Goal: Task Accomplishment & Management: Use online tool/utility

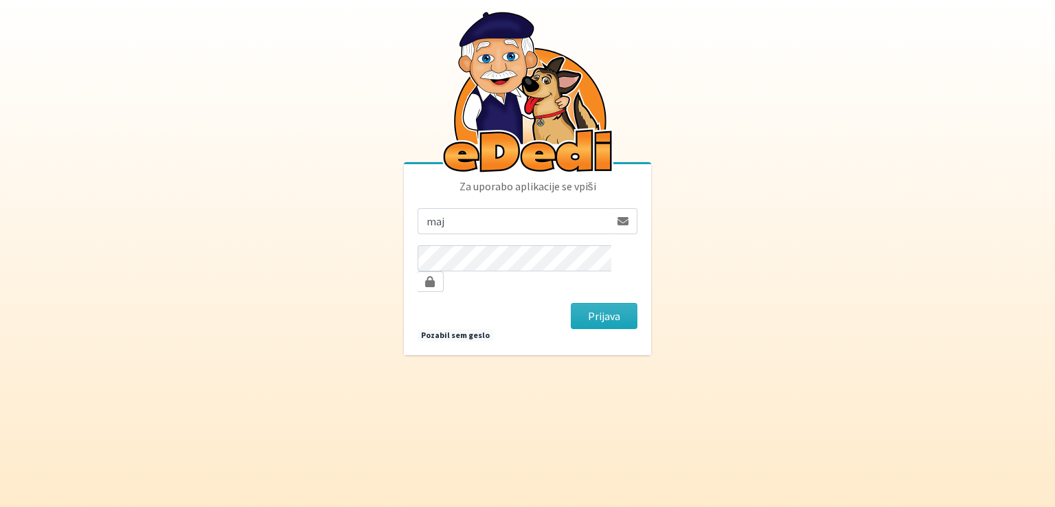
type input "maja.gregoric@erps.si"
click at [571, 303] on button "Prijava" at bounding box center [604, 316] width 67 height 26
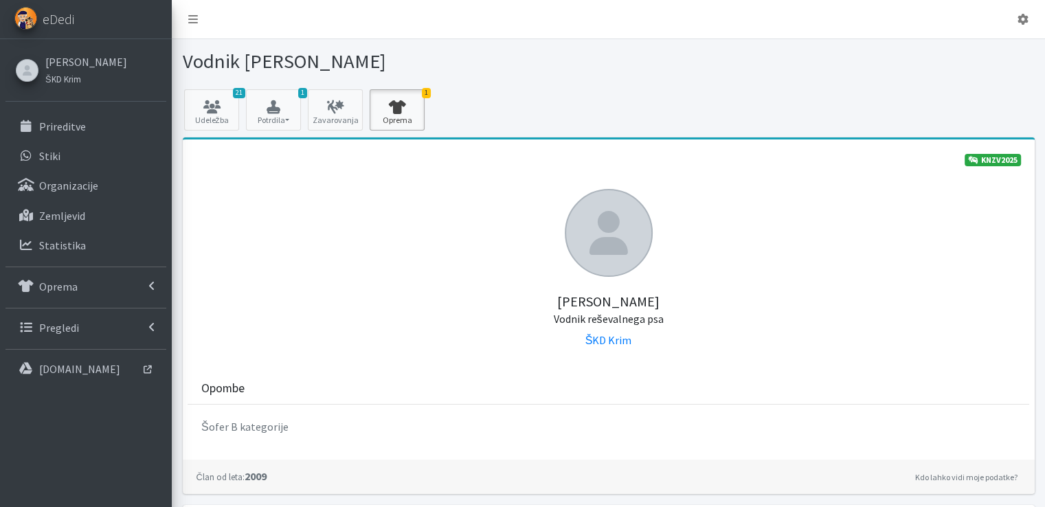
click at [400, 104] on icon at bounding box center [397, 107] width 47 height 14
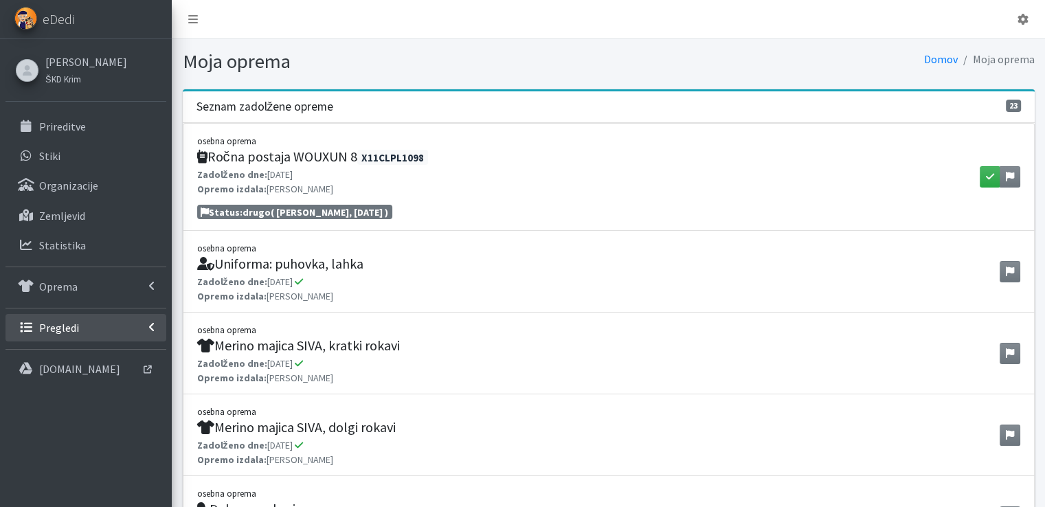
click at [82, 325] on link "Pregledi" at bounding box center [85, 327] width 161 height 27
click at [69, 358] on p "Vodniki" at bounding box center [56, 357] width 34 height 14
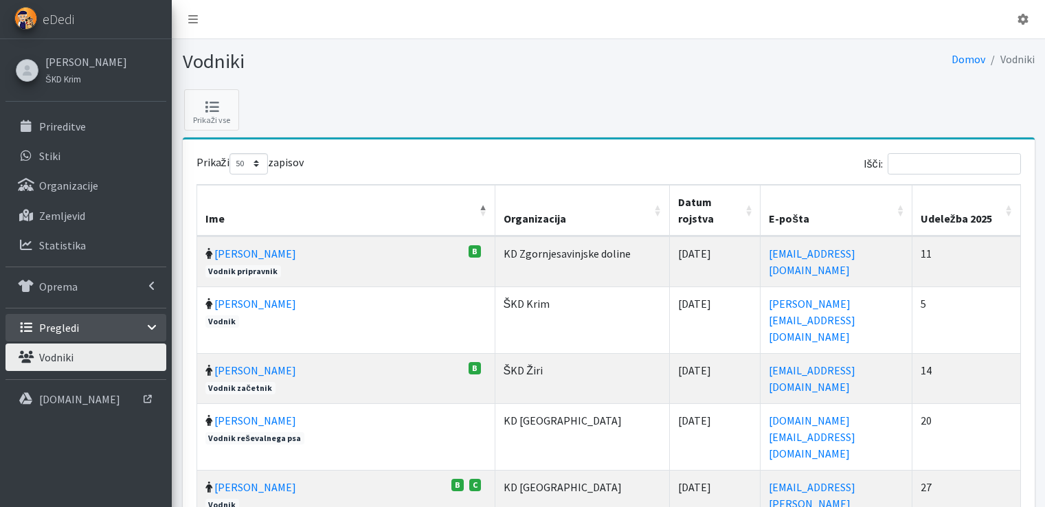
select select "50"
click at [960, 164] on input "Išči:" at bounding box center [954, 163] width 133 height 21
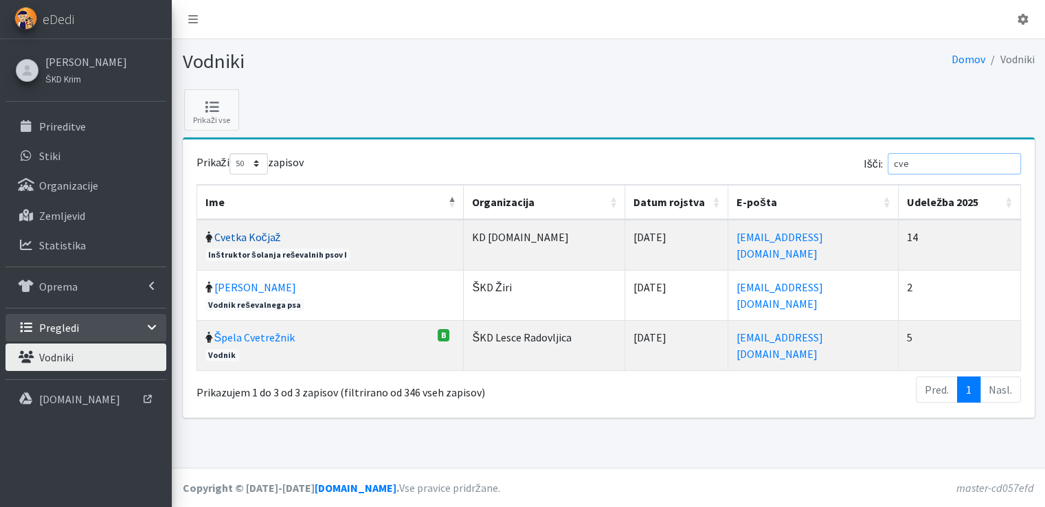
type input "cve"
click at [245, 232] on link "Cvetka Kočjaž" at bounding box center [247, 237] width 67 height 14
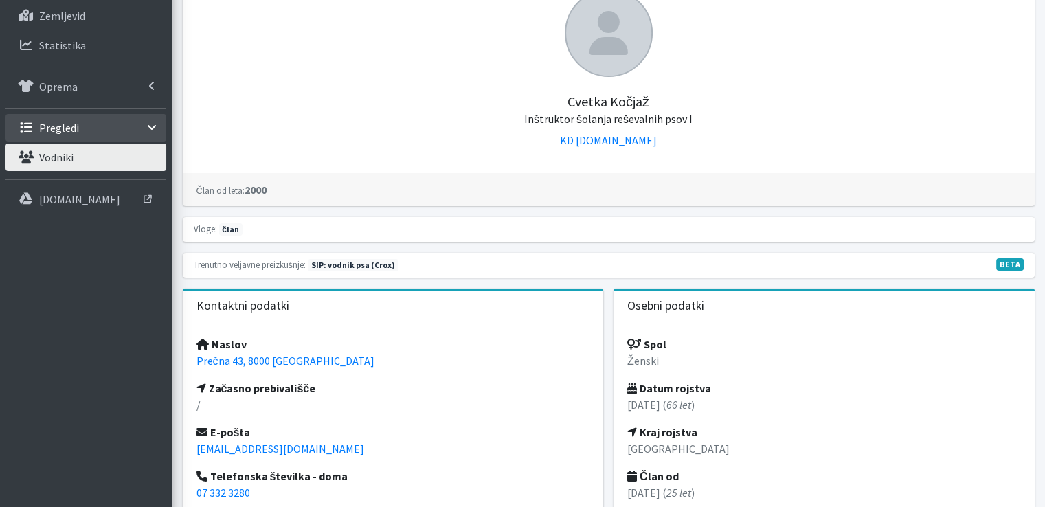
scroll to position [275, 0]
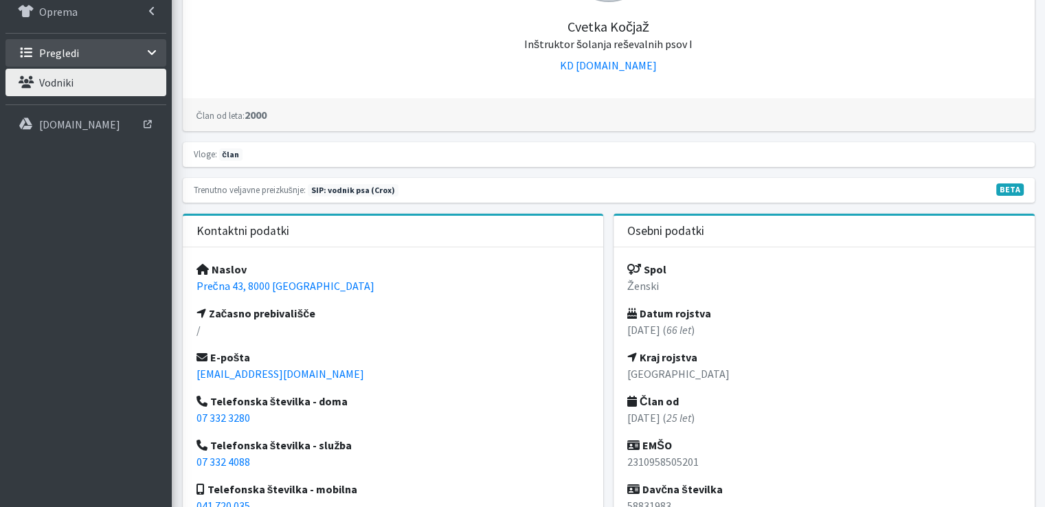
drag, startPoint x: 568, startPoint y: 23, endPoint x: 657, endPoint y: 27, distance: 88.7
click at [657, 27] on h5 "Cvetka Kočjaž Inštruktor šolanja reševalnih psov I" at bounding box center [608, 26] width 824 height 49
copy h5 "Cvetka Kočjaž"
drag, startPoint x: 333, startPoint y: 282, endPoint x: 182, endPoint y: 285, distance: 151.2
click at [183, 285] on div "Naslov Prečna 43, 8000 Novo mesto Začasno prebivališče / E-pošta cvetka.kocjaz@…" at bounding box center [393, 392] width 421 height 291
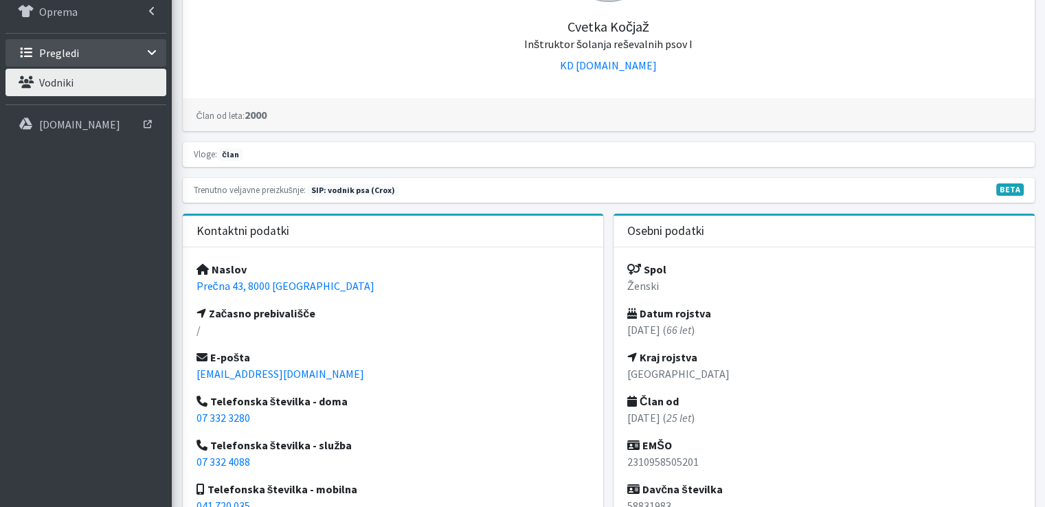
copy link "Prečna 43, 8000 Novo mesto"
drag, startPoint x: 318, startPoint y: 374, endPoint x: 183, endPoint y: 368, distance: 135.5
click at [183, 368] on div "Naslov Prečna 43, 8000 Novo mesto Začasno prebivališče / E-pošta cvetka.kocjaz@…" at bounding box center [393, 392] width 421 height 291
copy link "cvetka.kocjaz@gmail.com"
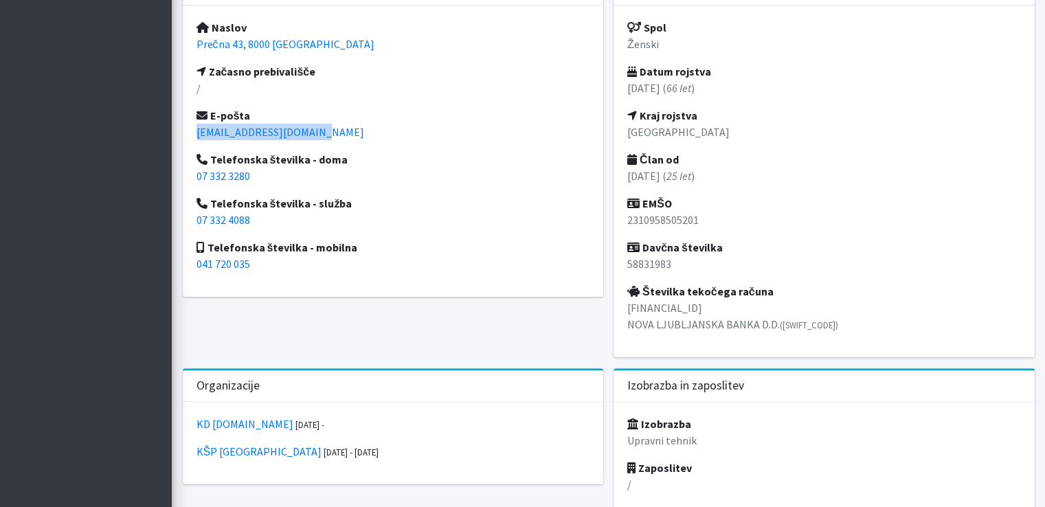
scroll to position [550, 0]
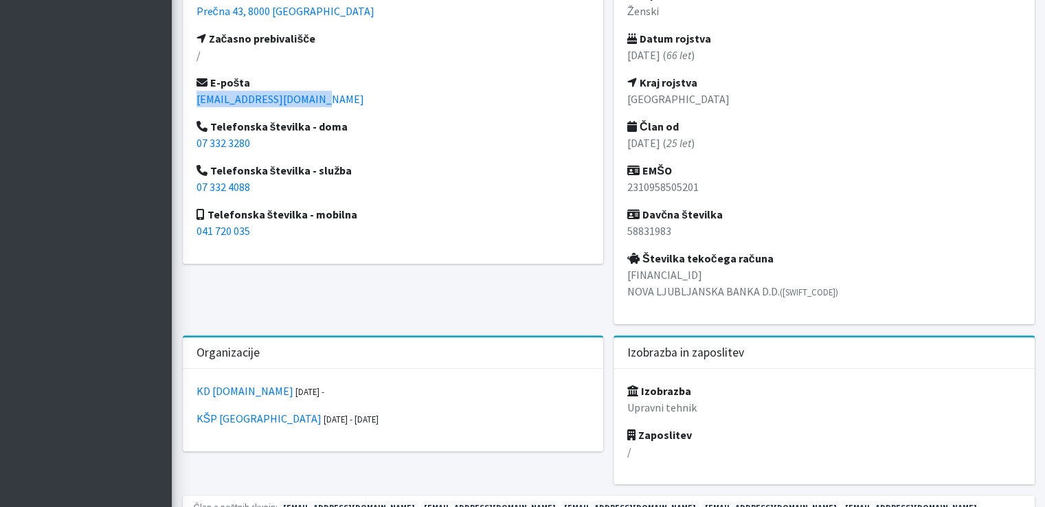
drag, startPoint x: 626, startPoint y: 273, endPoint x: 835, endPoint y: 300, distance: 211.2
click at [835, 300] on div "Spol Ženski Datum rojstva 23.10.1958 ( 66 let ) Kraj rojstva Novo mesto Član od…" at bounding box center [823, 149] width 421 height 352
copy p "SI56 0297 7255 5086 522 NOVA LJUBLJANSKA BANKA D.D. (LJBASI2X)"
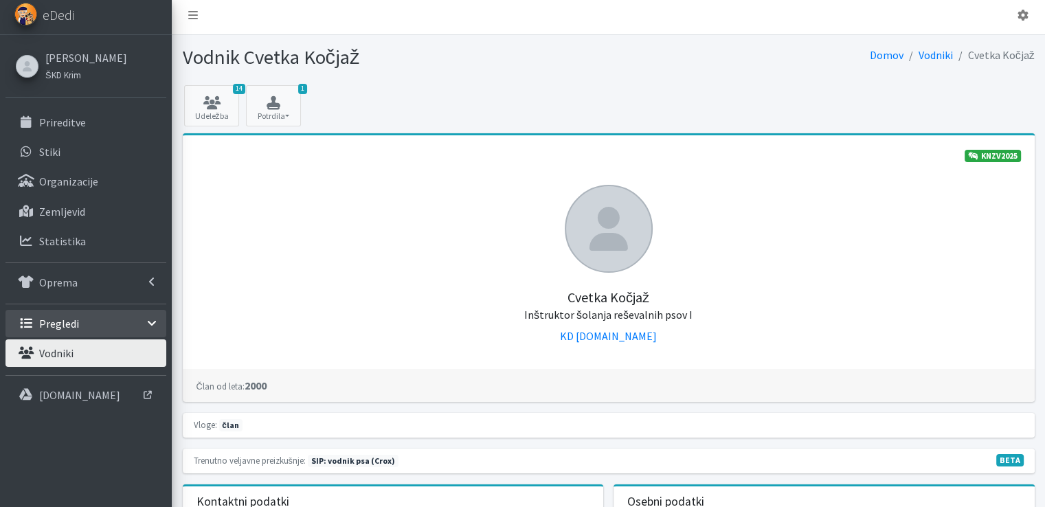
scroll to position [0, 0]
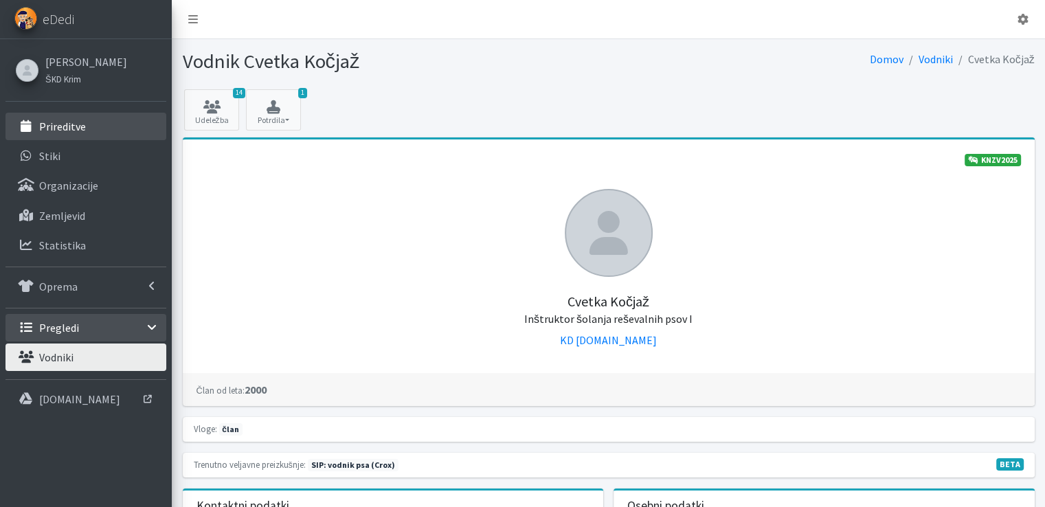
click at [47, 122] on p "Prireditve" at bounding box center [62, 127] width 47 height 14
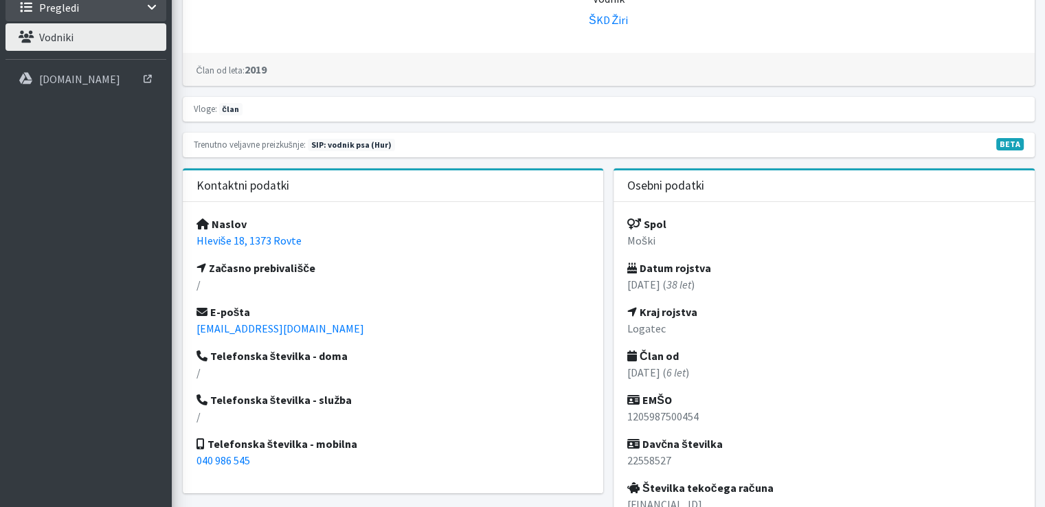
scroll to position [343, 0]
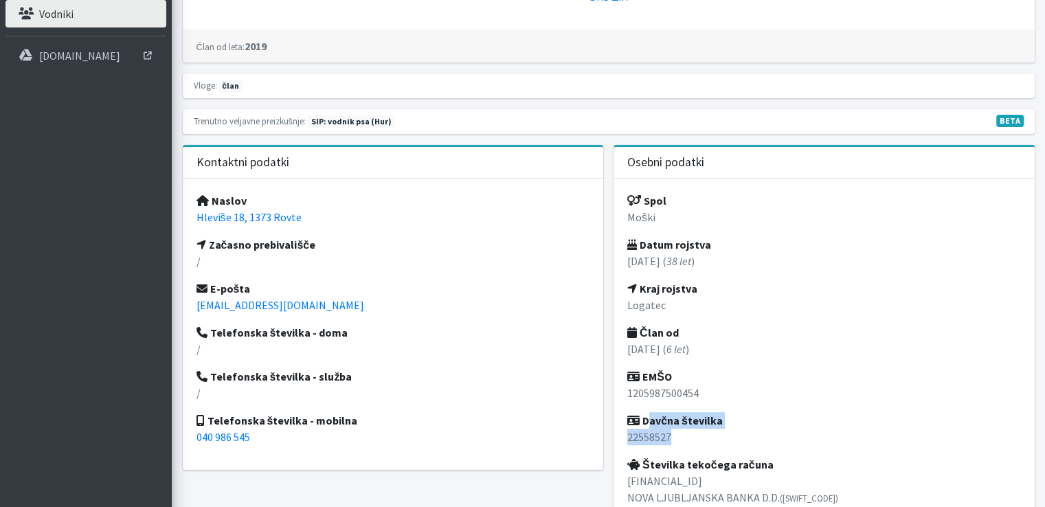
drag, startPoint x: 644, startPoint y: 419, endPoint x: 679, endPoint y: 437, distance: 39.3
click at [679, 437] on div "Spol Moški Datum rojstva [DATE] ( 38 let ) Kraj rojstva Logatec Član od [DATE] …" at bounding box center [823, 355] width 421 height 352
copy div "Davčna številka 22558527"
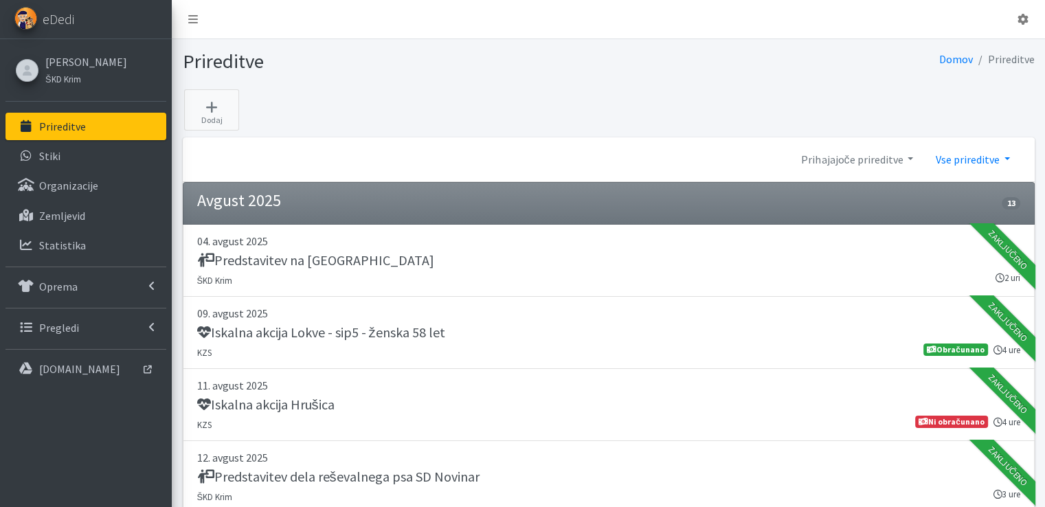
click at [1006, 156] on link "Vse prireditve" at bounding box center [972, 159] width 96 height 27
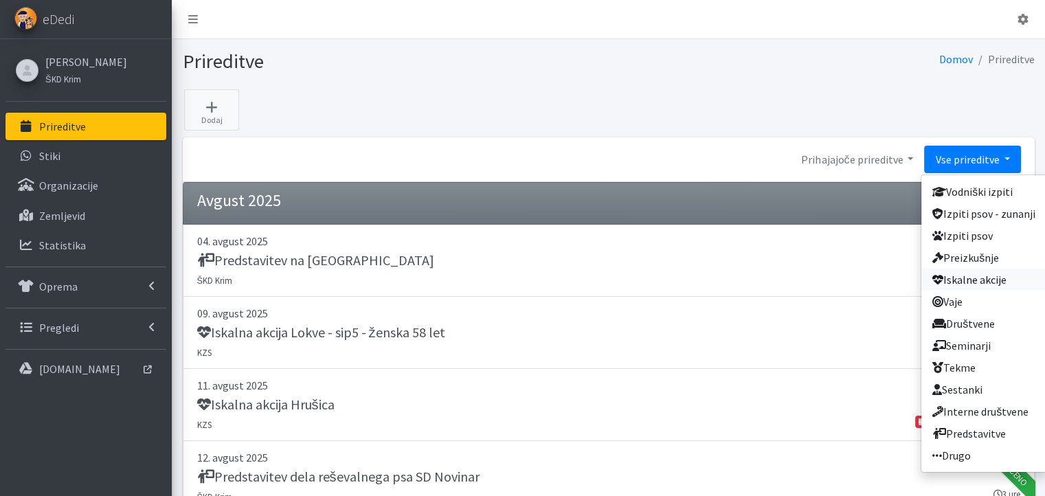
click at [980, 280] on link "Iskalne akcije" at bounding box center [983, 280] width 125 height 22
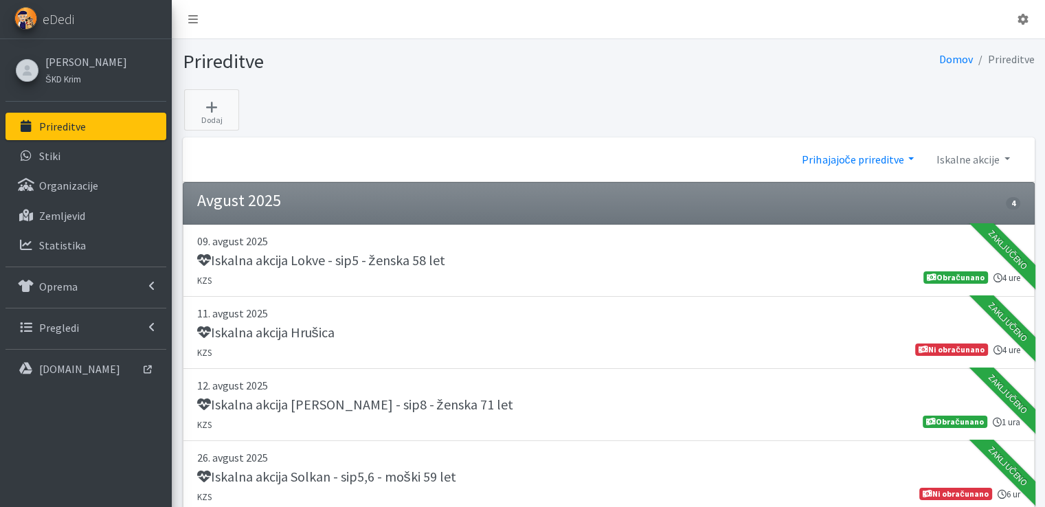
click at [911, 154] on link "Prihajajoče prireditve" at bounding box center [858, 159] width 134 height 27
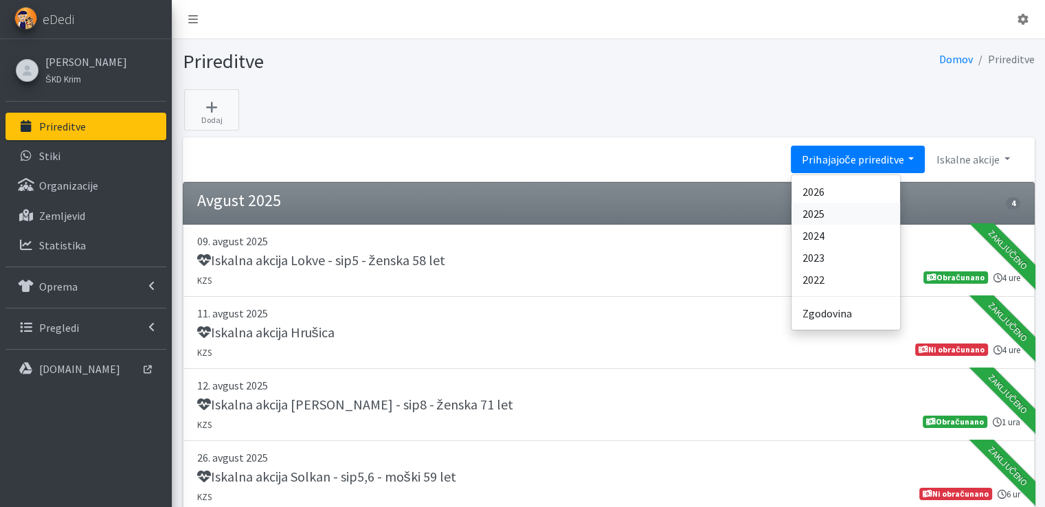
click at [826, 212] on link "2025" at bounding box center [845, 214] width 109 height 22
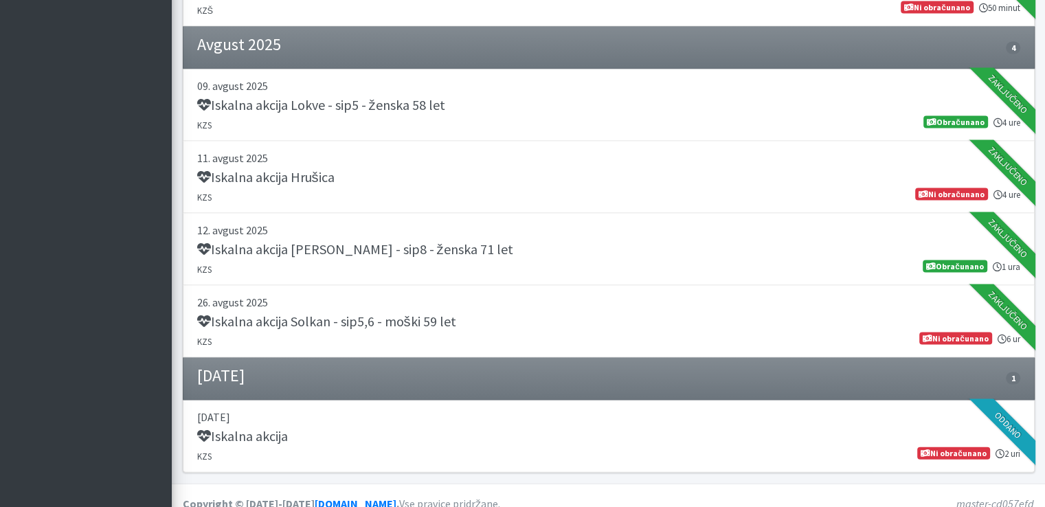
scroll to position [2841, 0]
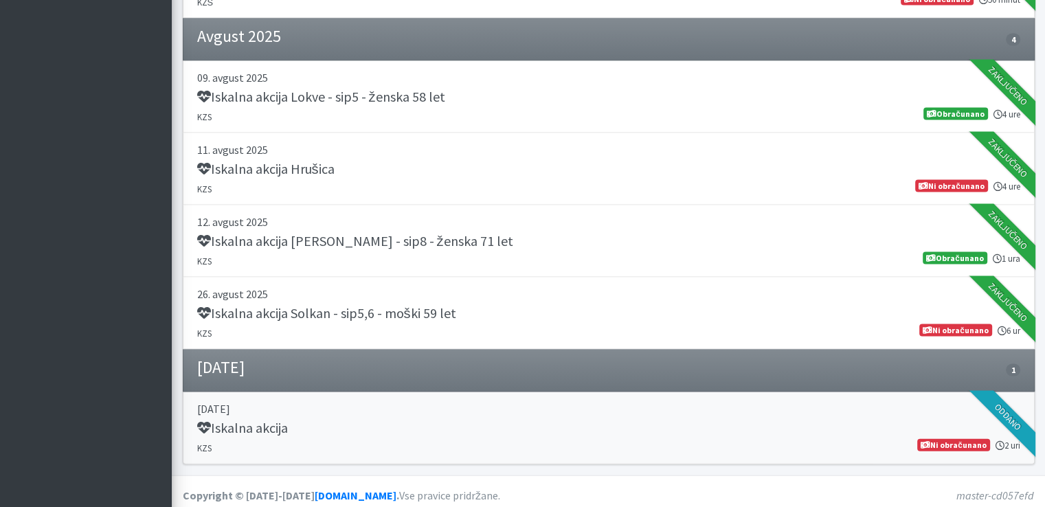
click at [275, 420] on h5 "Iskalna akcija" at bounding box center [242, 428] width 91 height 16
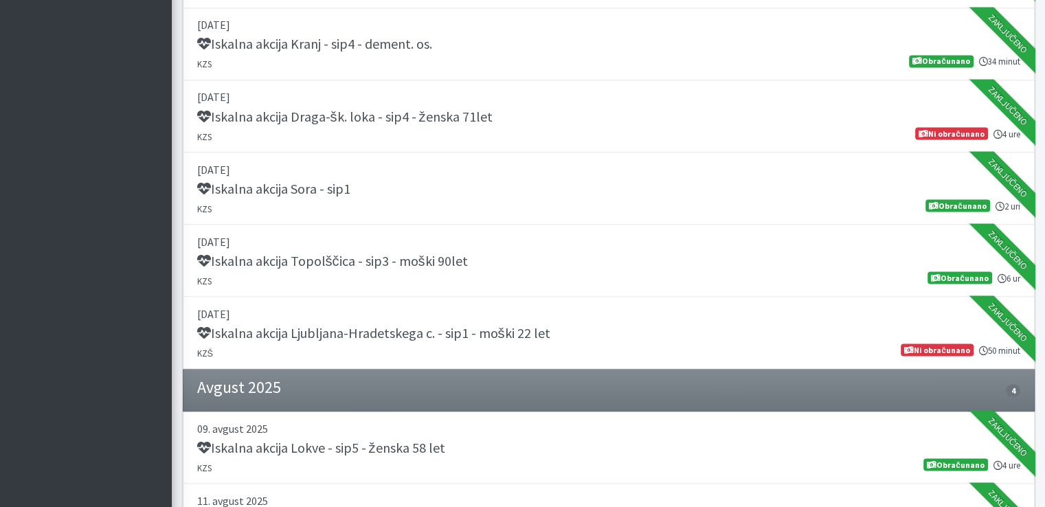
scroll to position [2498, 0]
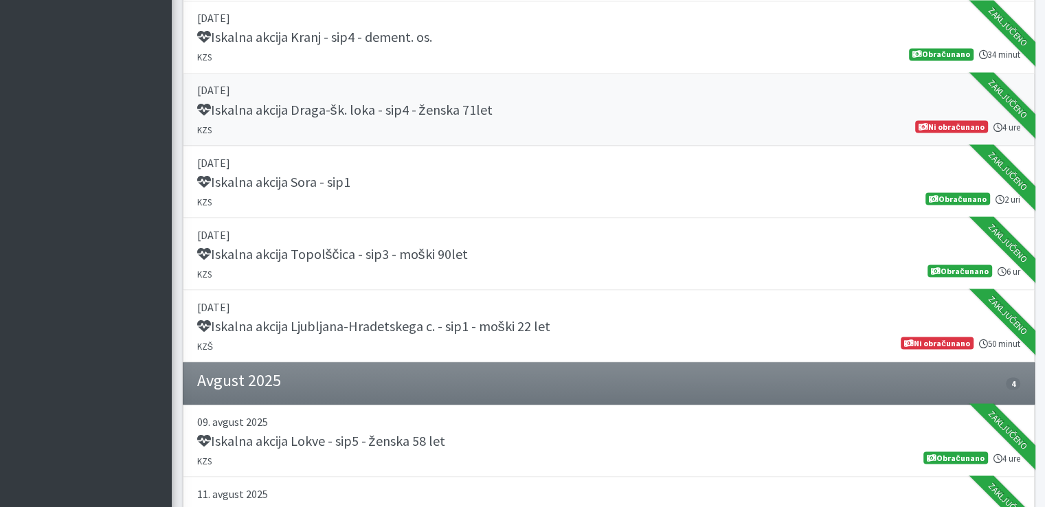
click at [400, 101] on h5 "Iskalna akcija Draga-šk. loka - sip4 - ženska 71let" at bounding box center [344, 109] width 295 height 16
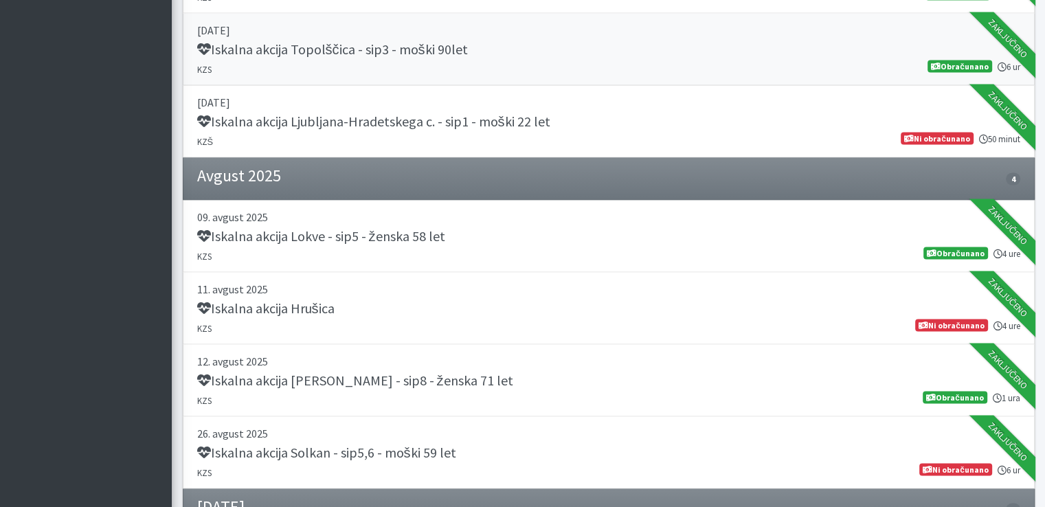
scroll to position [2704, 0]
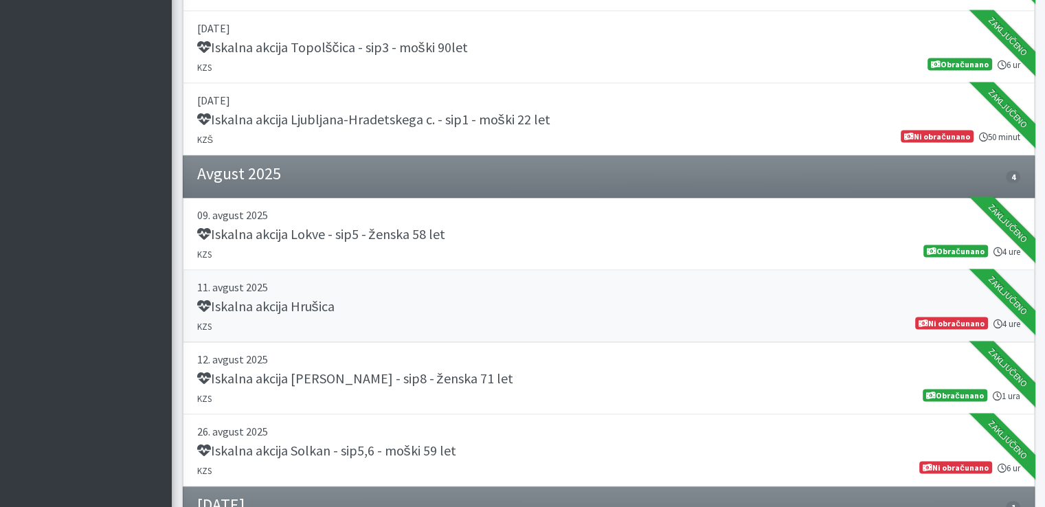
click at [330, 298] on h5 "Iskalna akcija Hrušica" at bounding box center [265, 306] width 137 height 16
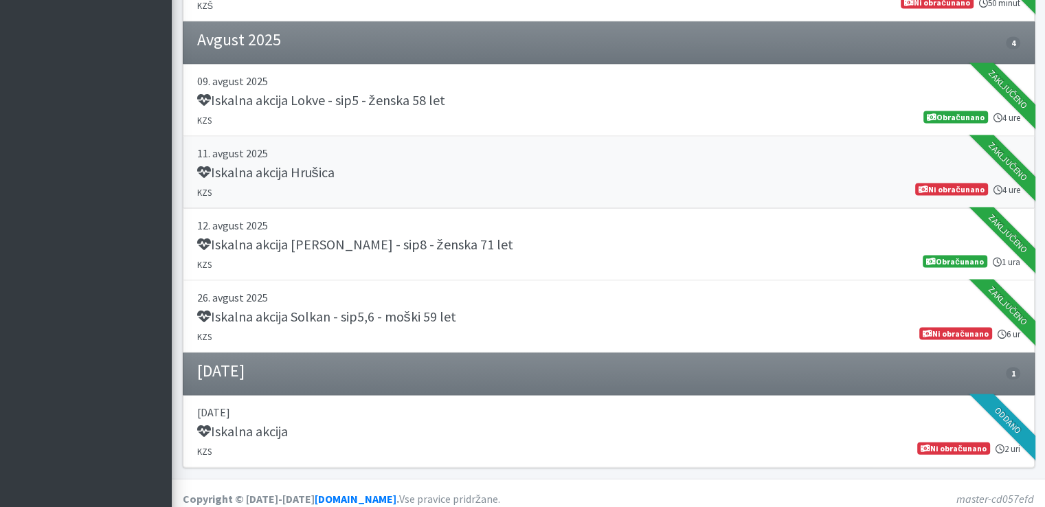
scroll to position [2841, 0]
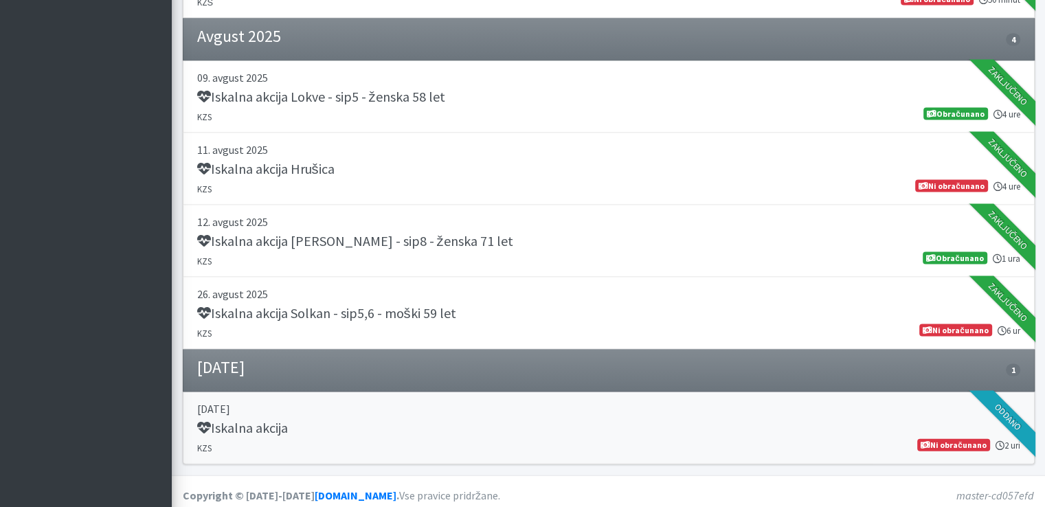
click at [283, 410] on link "04. september 2025 Iskalna akcija KZS 2 uri Ni obračunano" at bounding box center [609, 428] width 852 height 72
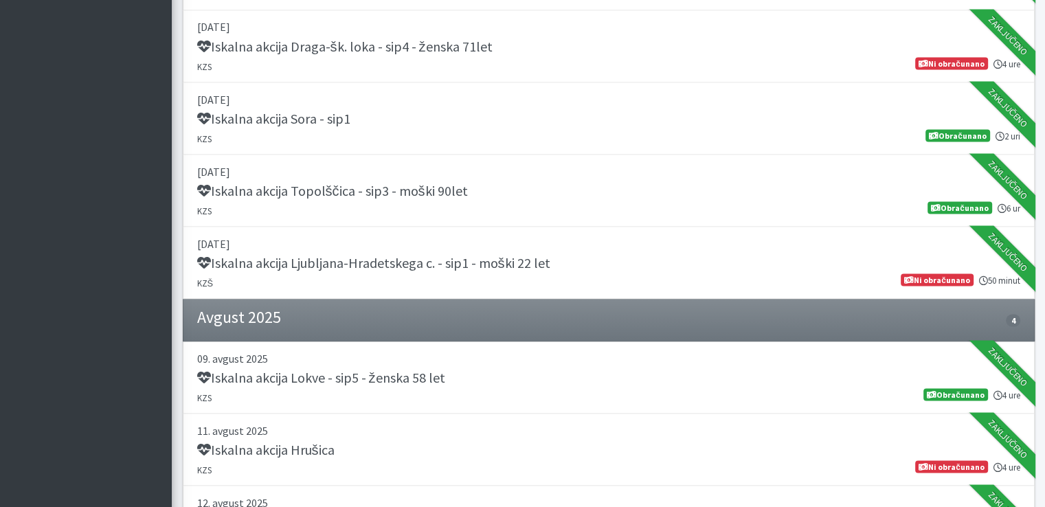
scroll to position [2566, 0]
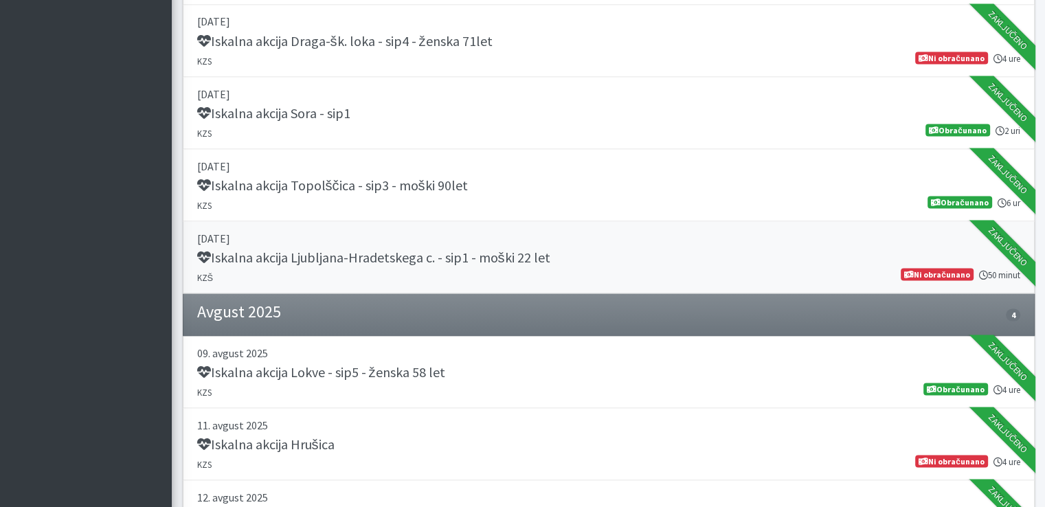
click at [488, 250] on h5 "Iskalna akcija Ljubljana-Hradetskega c. - sip1 - moški 22 let" at bounding box center [373, 257] width 353 height 16
click at [296, 436] on h5 "Iskalna akcija Hrušica" at bounding box center [265, 444] width 137 height 16
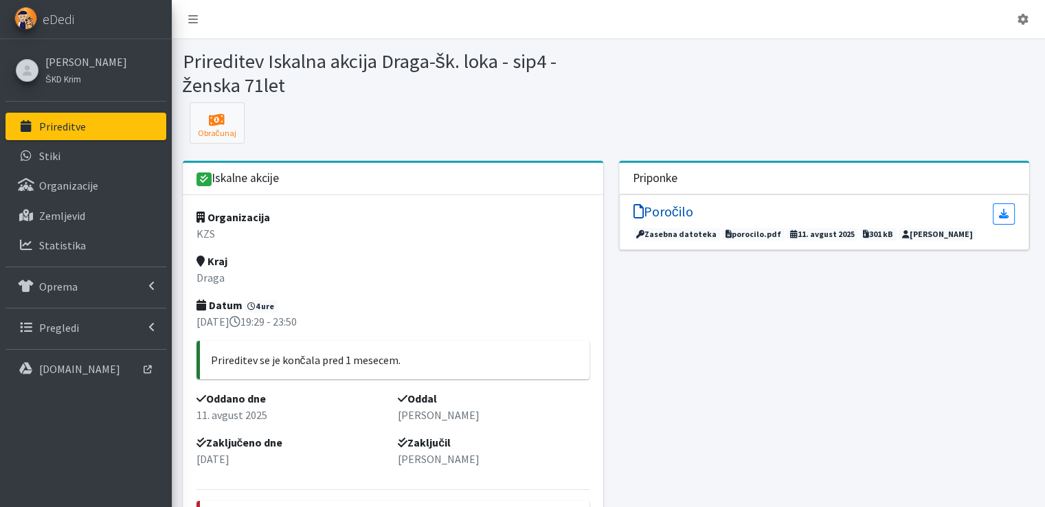
click at [670, 212] on h5 "Poročilo" at bounding box center [663, 211] width 60 height 16
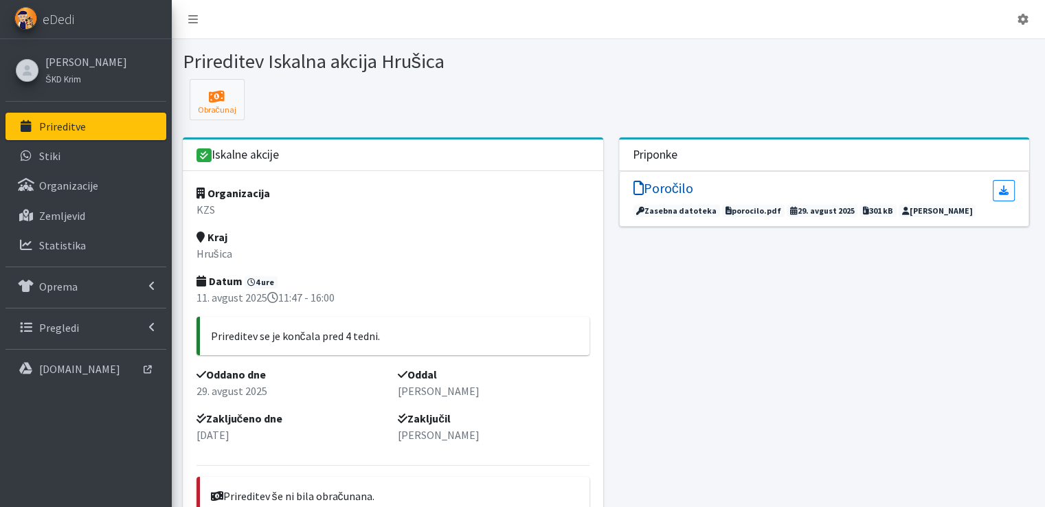
click at [660, 185] on h5 "Poročilo" at bounding box center [663, 188] width 60 height 16
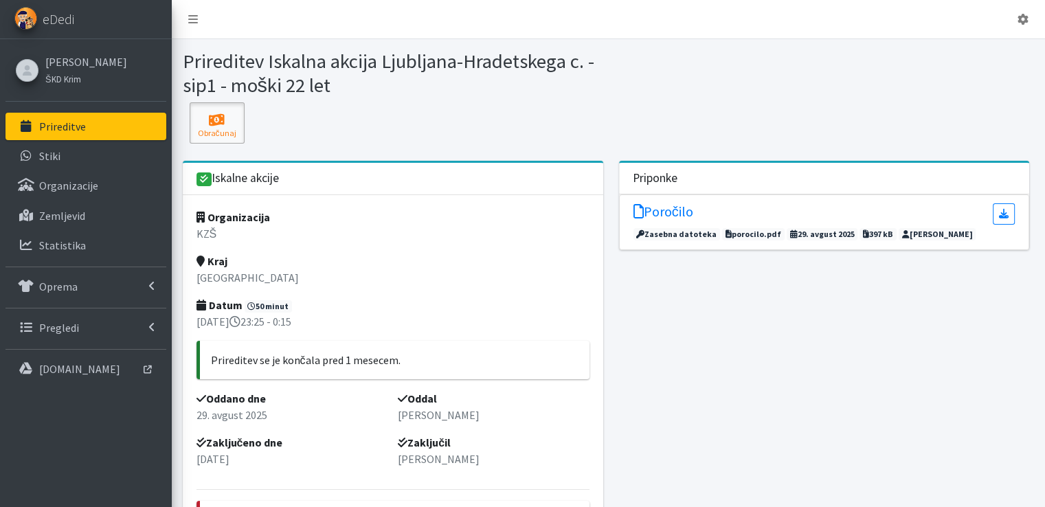
click at [219, 113] on icon at bounding box center [217, 120] width 47 height 14
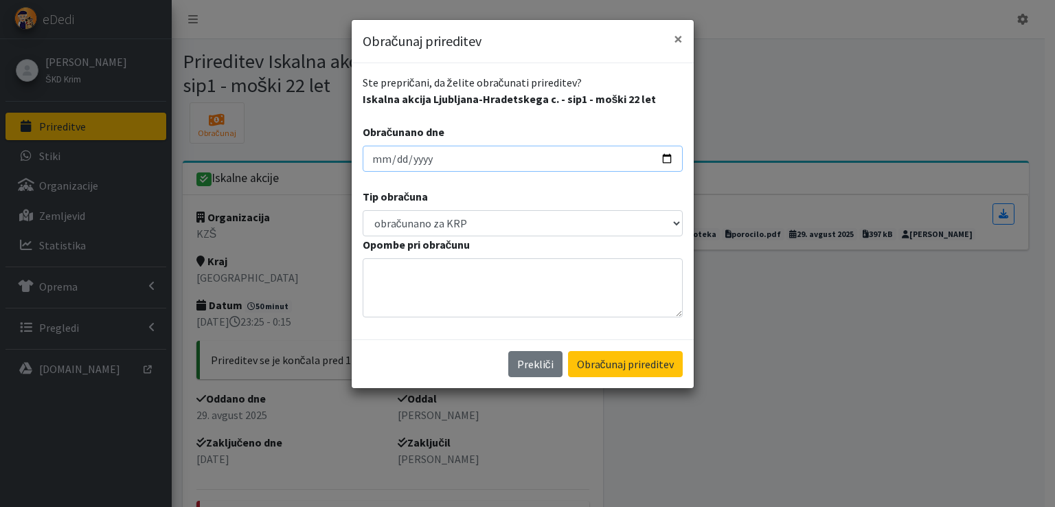
click at [379, 153] on input "2025-09-09" at bounding box center [523, 159] width 320 height 26
type input "2025-09-27"
type input "2025-08-27"
click at [617, 366] on button "Obračunaj prireditev" at bounding box center [625, 364] width 115 height 26
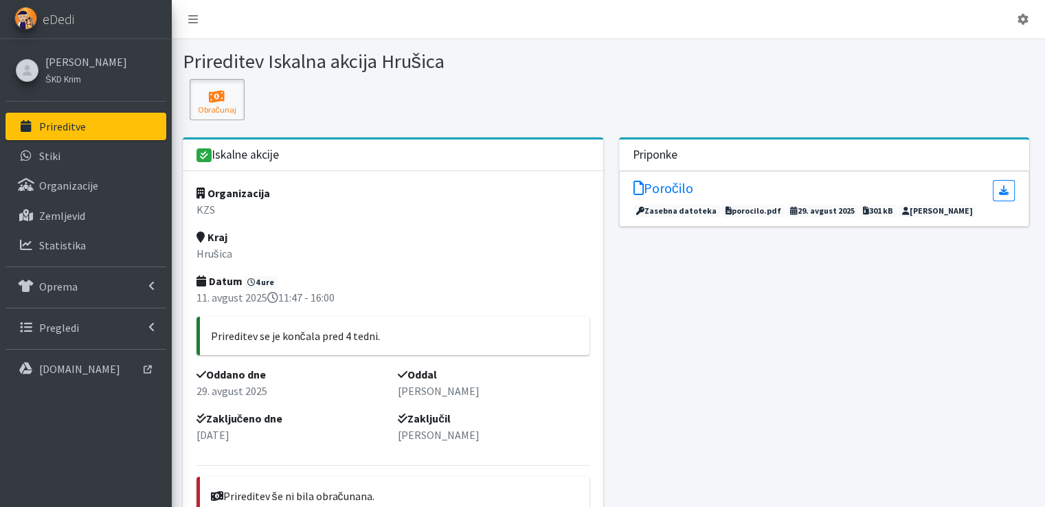
click at [219, 94] on icon at bounding box center [217, 97] width 47 height 14
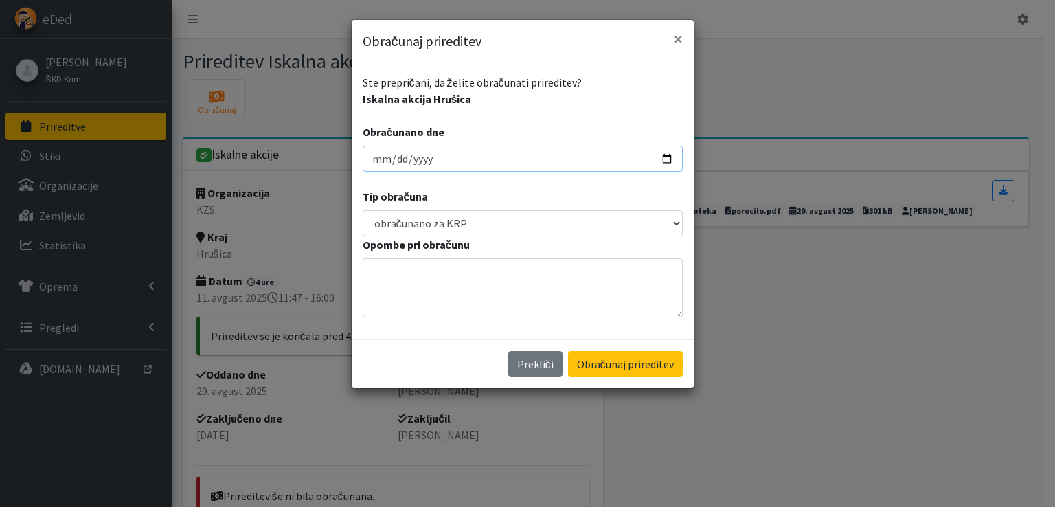
click at [379, 159] on input "[DATE]" at bounding box center [523, 159] width 320 height 26
type input "[DATE]"
type input "2025-08-27"
click at [643, 360] on button "Obračunaj prireditev" at bounding box center [625, 364] width 115 height 26
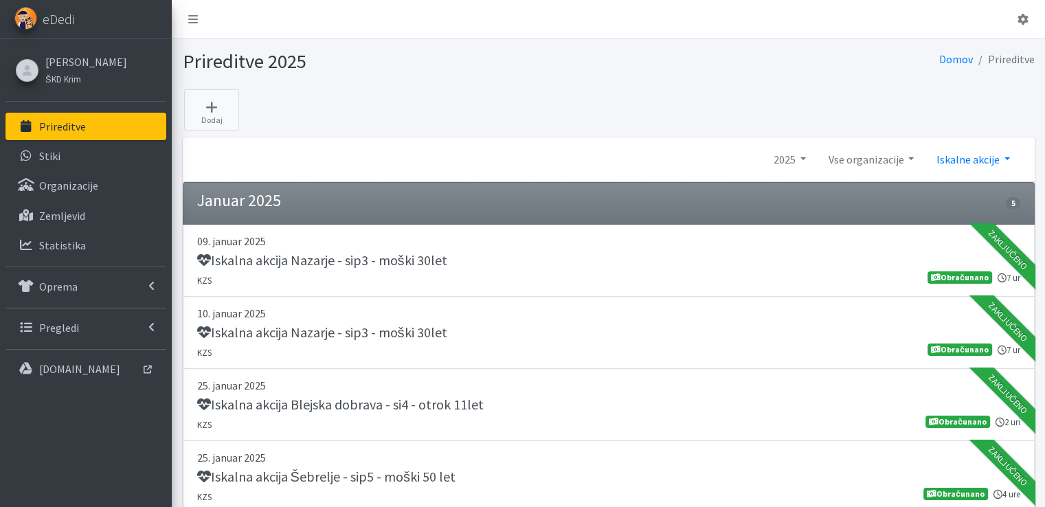
click at [1005, 155] on link "Iskalne akcije" at bounding box center [972, 159] width 95 height 27
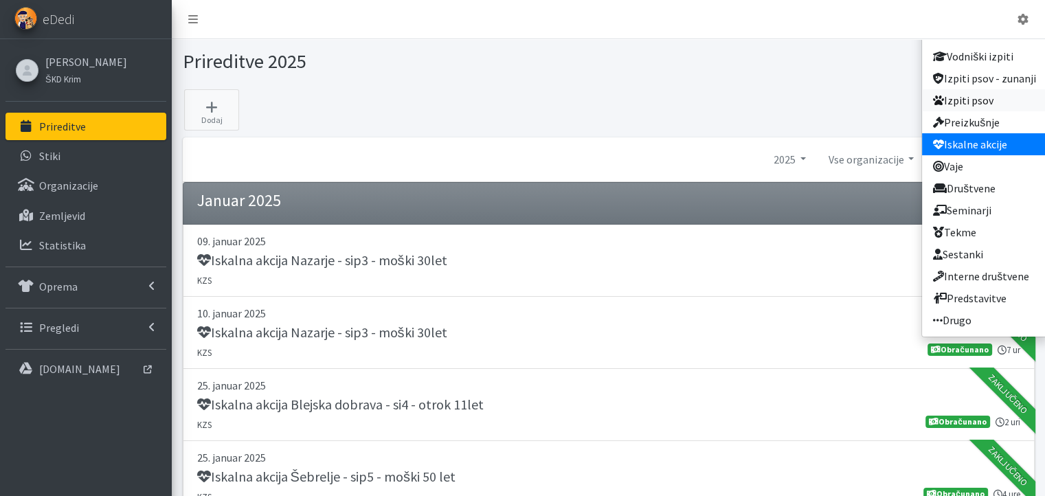
click at [967, 100] on link "Izpiti psov" at bounding box center [984, 100] width 125 height 22
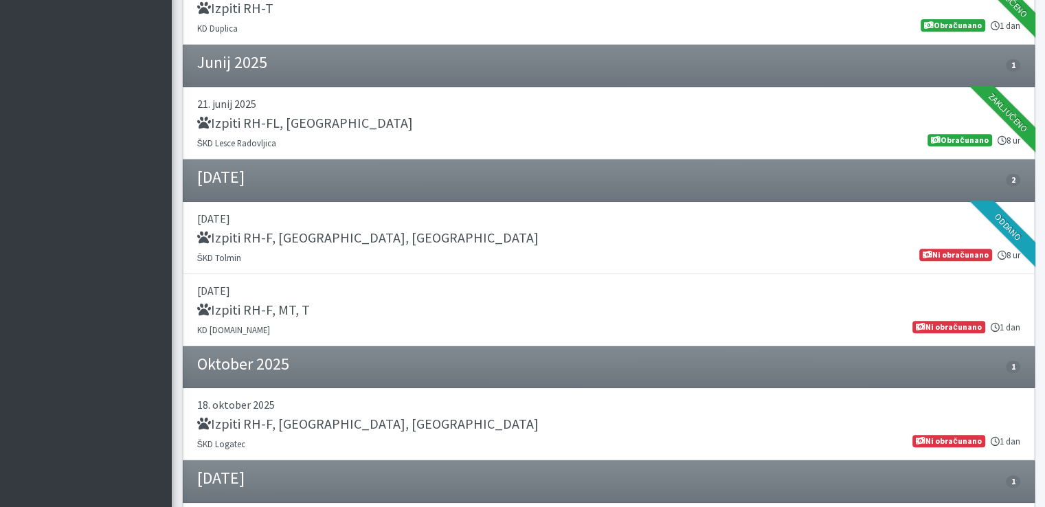
scroll to position [687, 0]
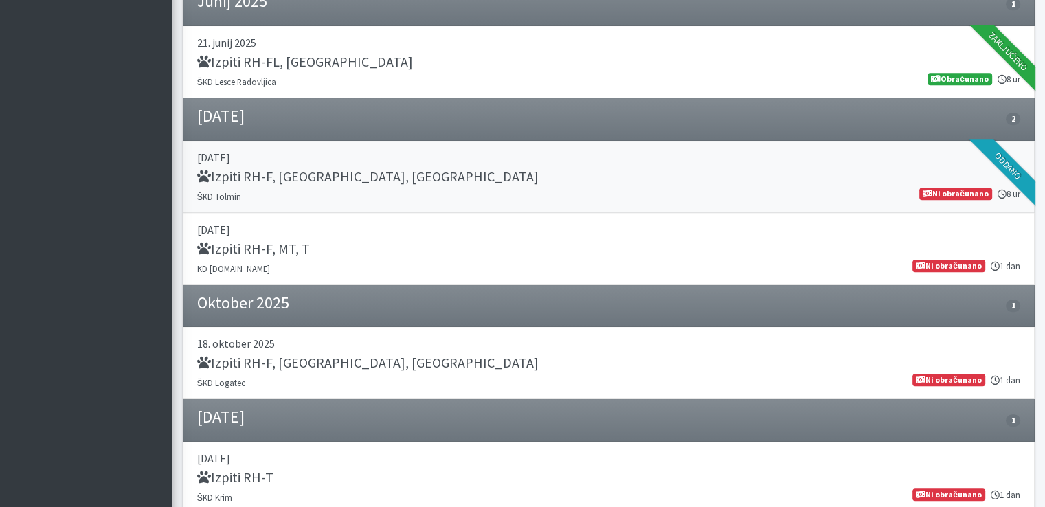
click at [253, 171] on h5 "Izpiti RH-F, FL, MT" at bounding box center [367, 176] width 341 height 16
